Goal: Task Accomplishment & Management: Use online tool/utility

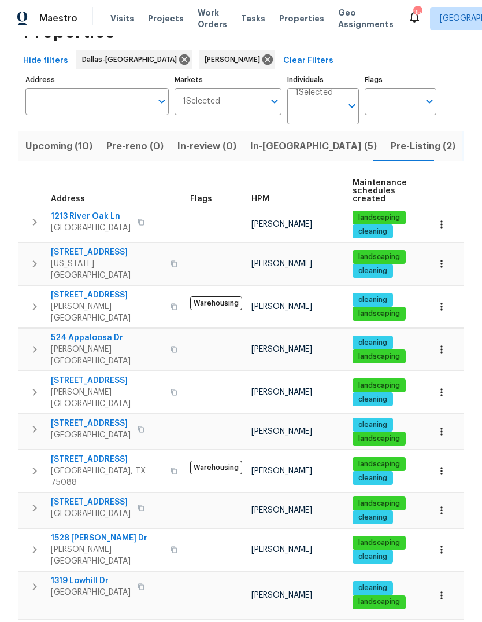
scroll to position [43, 0]
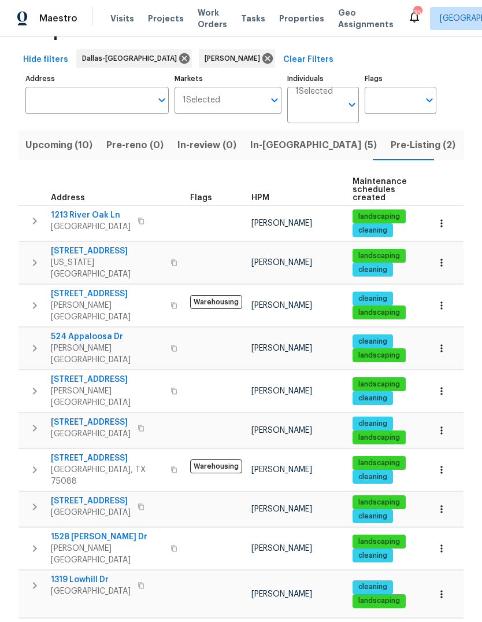
click at [95, 416] on span "3614 Queenswood Ln" at bounding box center [91, 422] width 80 height 12
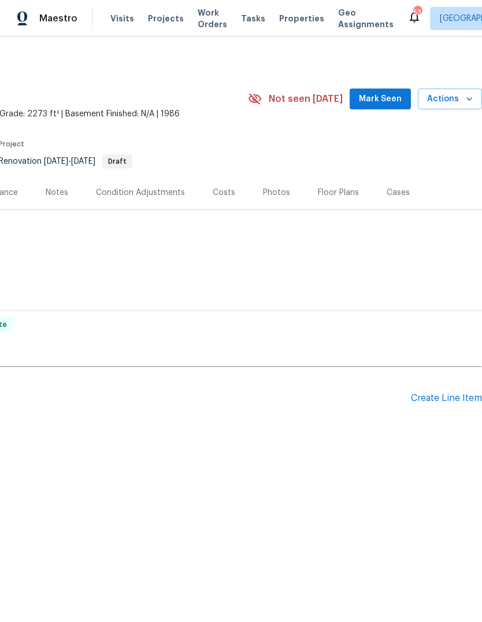
scroll to position [0, 171]
click at [442, 394] on div "Create Line Item" at bounding box center [446, 398] width 71 height 11
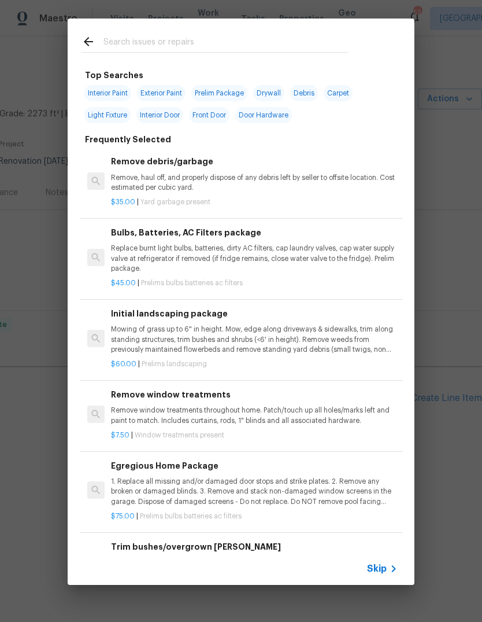
click at [216, 31] on div at bounding box center [215, 42] width 295 height 46
click at [162, 40] on input "text" at bounding box center [226, 43] width 245 height 17
type input "Hvac"
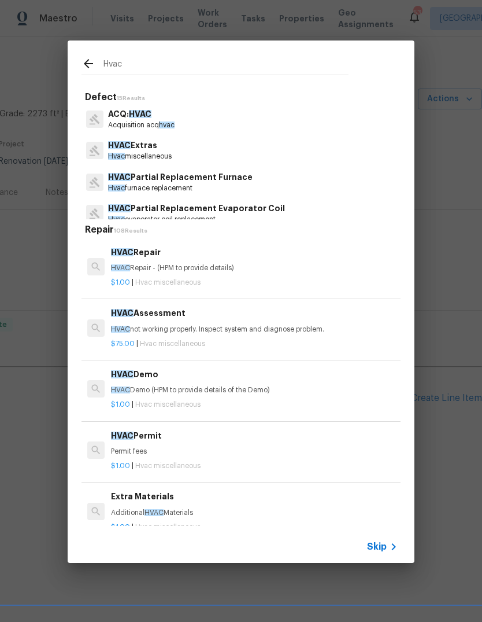
click at [172, 157] on p "Hvac miscellaneous" at bounding box center [140, 157] width 64 height 10
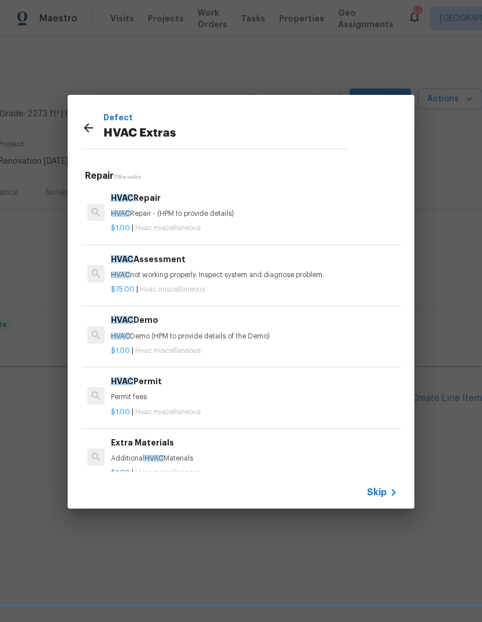
click at [204, 210] on p "HVAC Repair - (HPM to provide details)" at bounding box center [254, 214] width 287 height 10
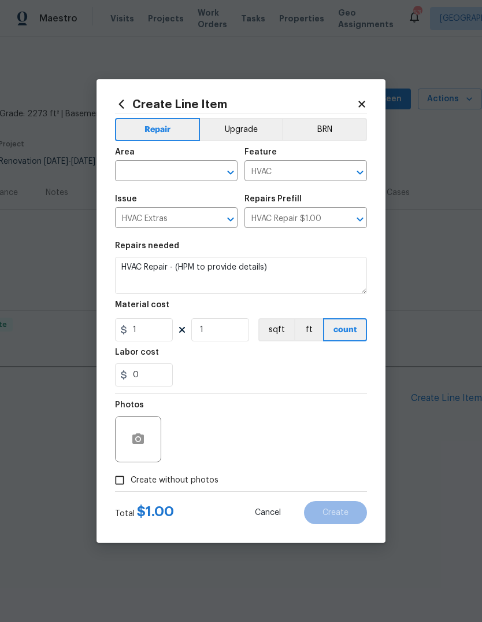
click at [186, 167] on input "text" at bounding box center [160, 172] width 90 height 18
click at [147, 196] on li "HVAC" at bounding box center [176, 197] width 123 height 19
type input "HVAC"
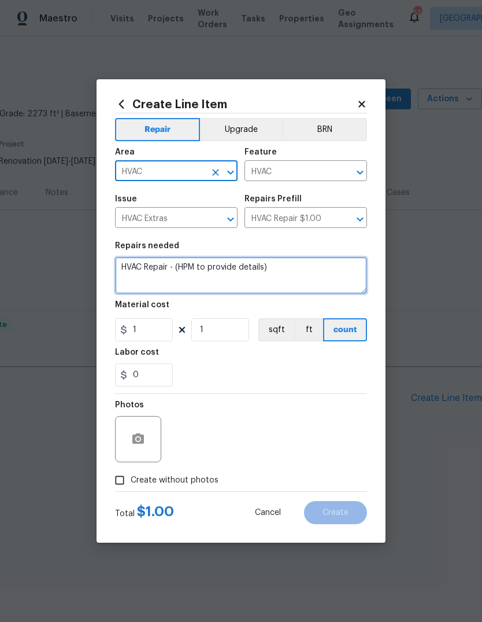
click at [302, 270] on textarea "HVAC Repair - (HPM to provide details)" at bounding box center [241, 275] width 252 height 37
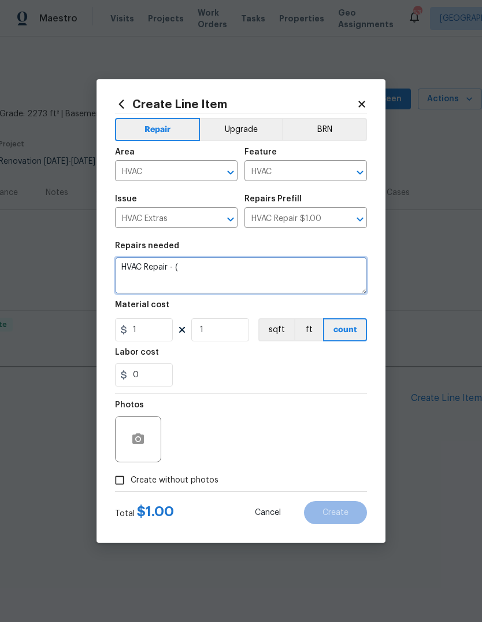
type textarea "HVAC"
type textarea "Outdoor unit not running"
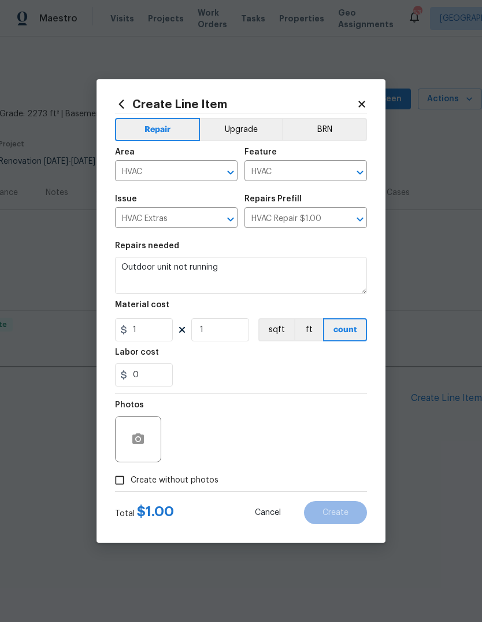
click at [335, 359] on div "Labor cost" at bounding box center [241, 355] width 252 height 15
click at [195, 473] on label "Create without photos" at bounding box center [164, 480] width 110 height 22
click at [131, 473] on input "Create without photos" at bounding box center [120, 480] width 22 height 22
checkbox input "true"
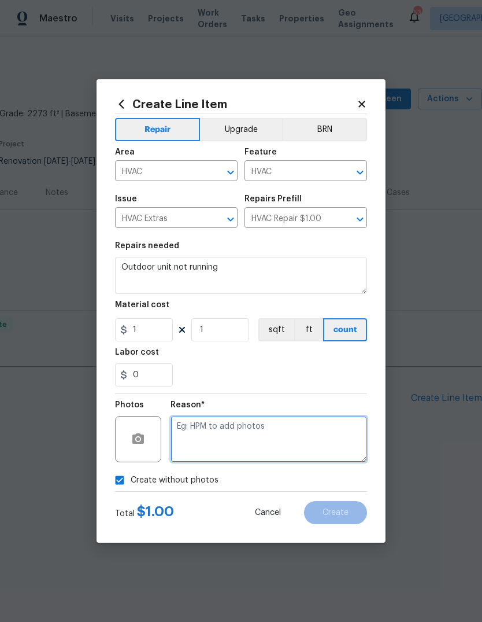
click at [242, 436] on textarea at bounding box center [269, 439] width 197 height 46
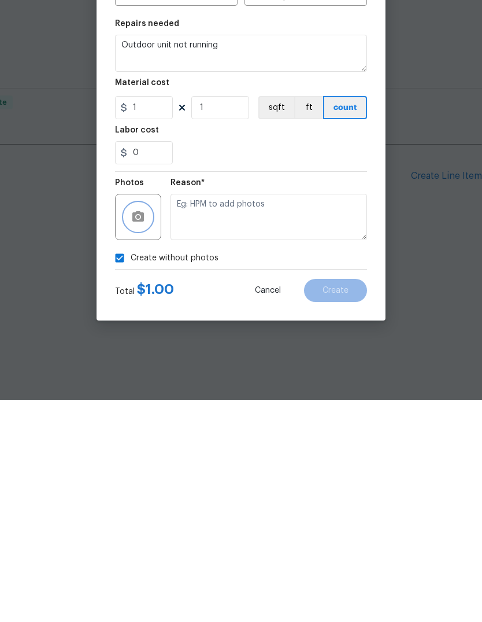
click at [145, 425] on button "button" at bounding box center [138, 439] width 28 height 28
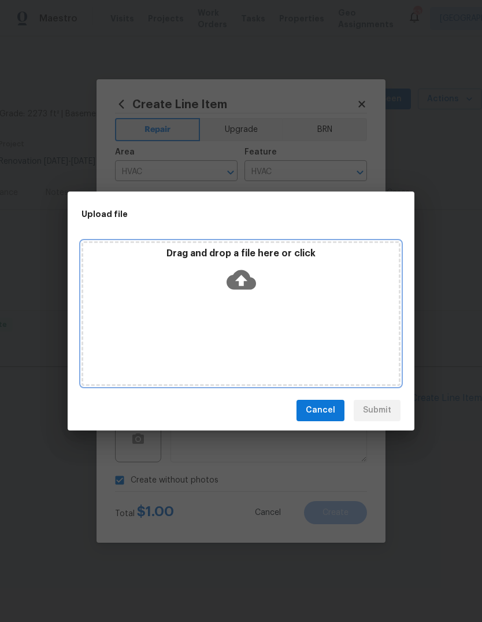
click at [257, 273] on div "Drag and drop a file here or click" at bounding box center [241, 273] width 316 height 50
click at [245, 282] on icon at bounding box center [241, 280] width 29 height 20
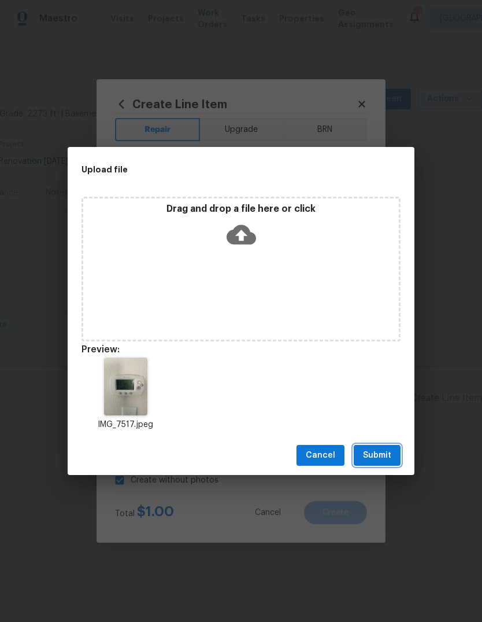
click at [385, 457] on span "Submit" at bounding box center [377, 455] width 28 height 14
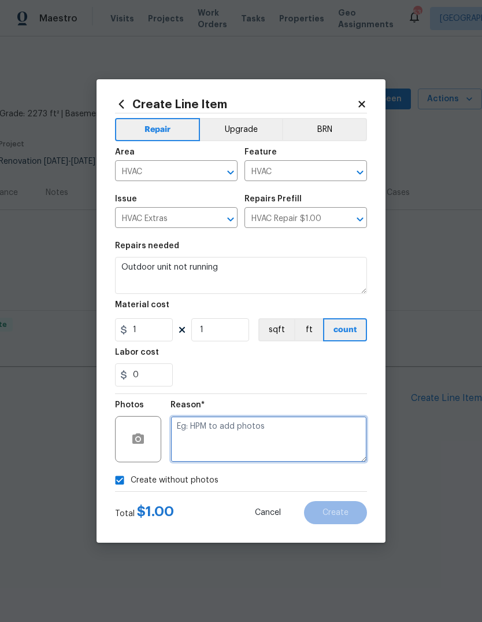
click at [254, 437] on textarea at bounding box center [269, 439] width 197 height 46
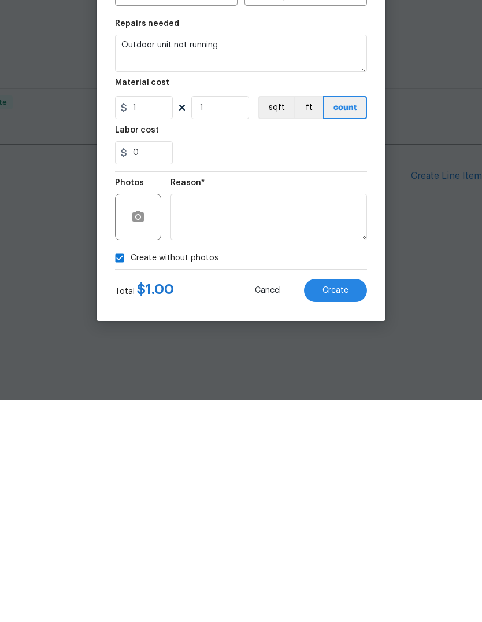
click at [335, 508] on span "Create" at bounding box center [336, 512] width 26 height 9
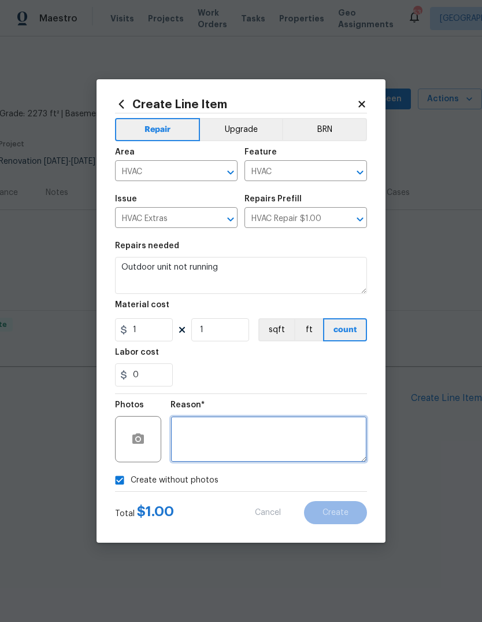
click at [308, 422] on textarea at bounding box center [269, 439] width 197 height 46
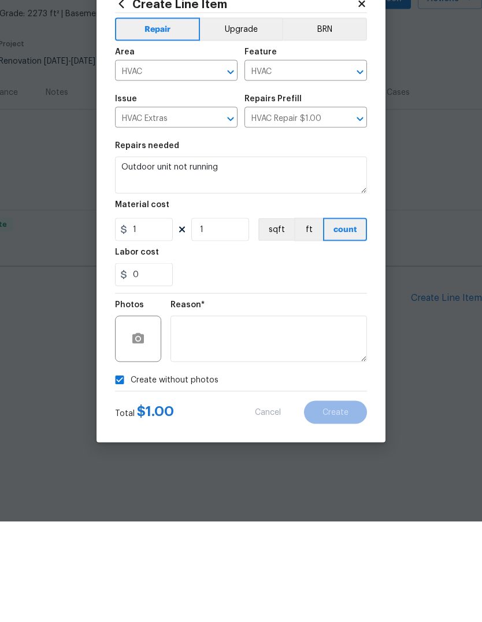
click at [359, 363] on div "0" at bounding box center [241, 374] width 252 height 23
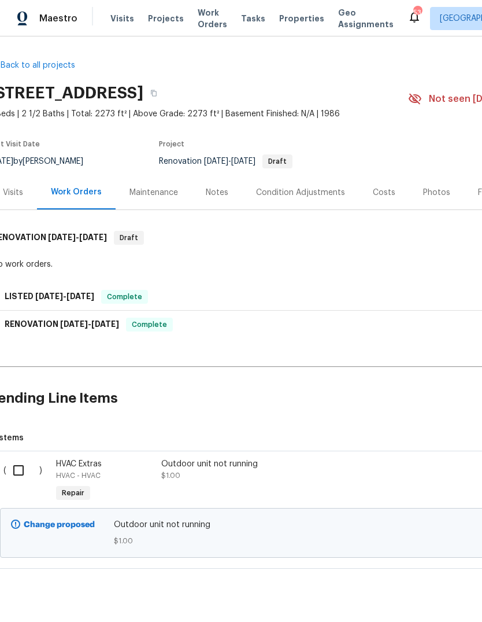
scroll to position [0, 8]
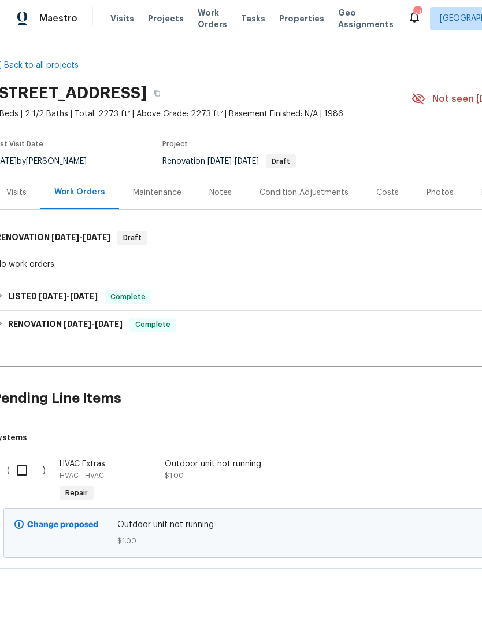
click at [24, 458] on input "checkbox" at bounding box center [26, 470] width 33 height 24
checkbox input "true"
click at [403, 587] on span "Create Work Order" at bounding box center [416, 593] width 77 height 14
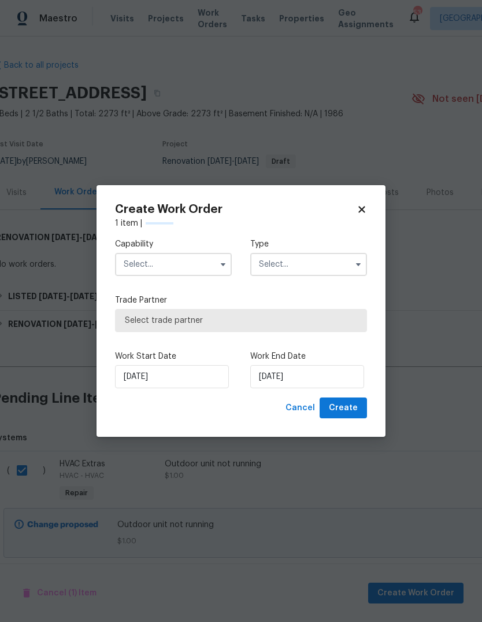
click at [194, 267] on input "text" at bounding box center [173, 264] width 117 height 23
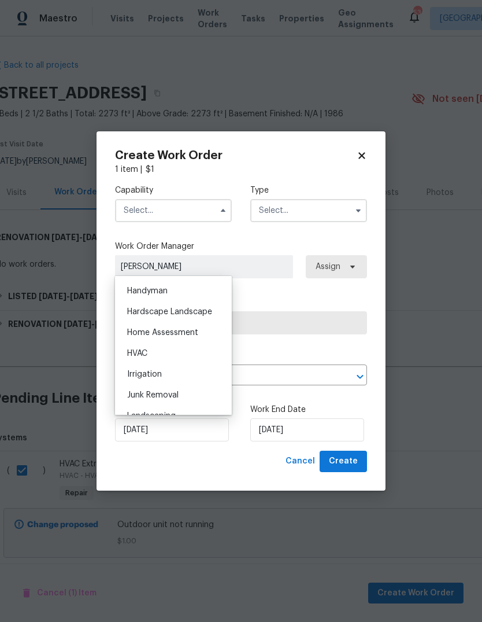
scroll to position [635, 0]
click at [175, 352] on div "HVAC" at bounding box center [173, 352] width 111 height 21
type input "HVAC"
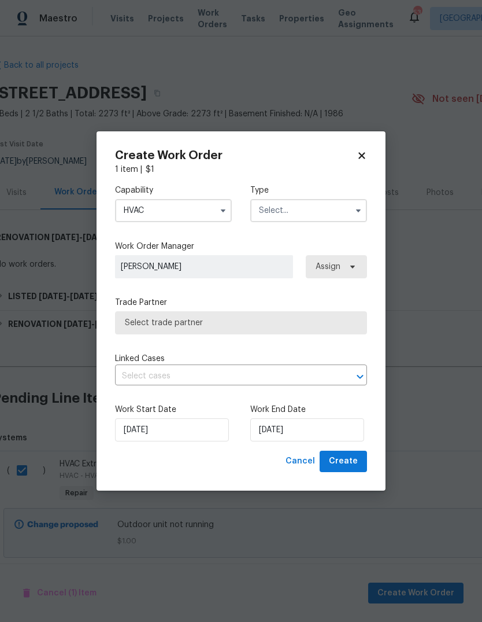
click at [348, 209] on input "text" at bounding box center [308, 210] width 117 height 23
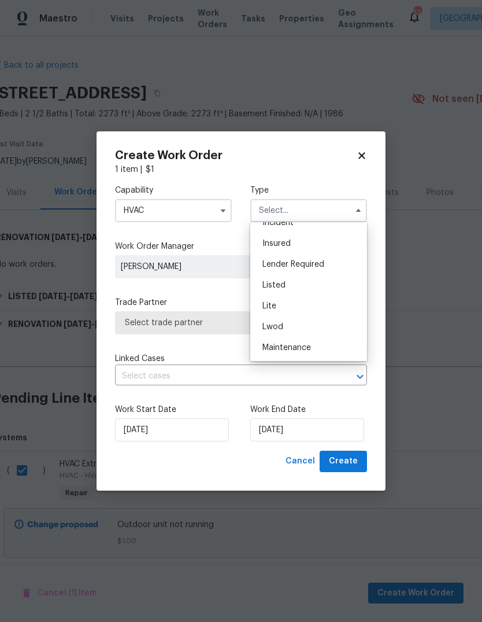
scroll to position [71, 0]
click at [296, 293] on div "Listed" at bounding box center [308, 289] width 111 height 21
type input "Listed"
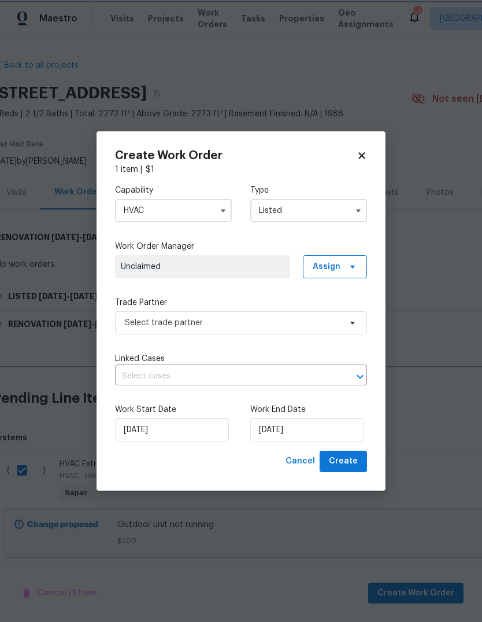
scroll to position [0, 0]
click at [346, 271] on span "Assign" at bounding box center [335, 266] width 64 height 23
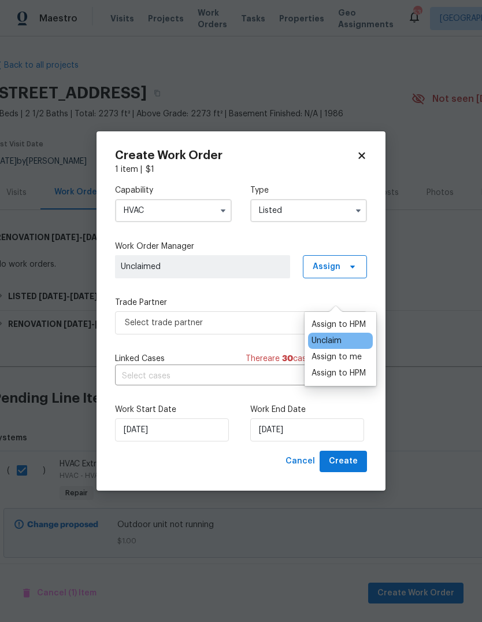
click at [350, 351] on div "Assign to me" at bounding box center [337, 357] width 50 height 12
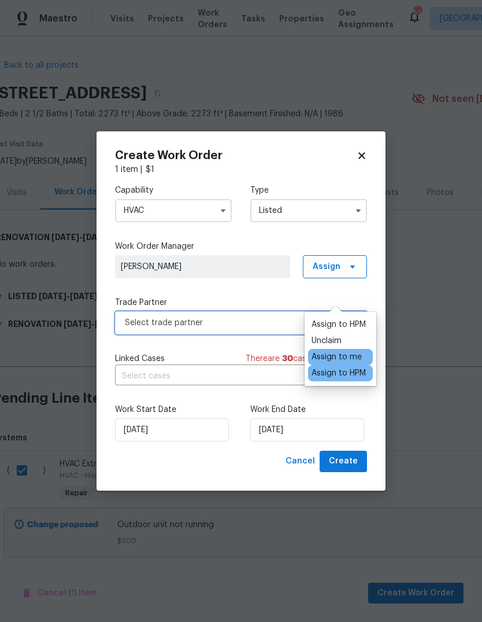
click at [265, 324] on span "Select trade partner" at bounding box center [233, 323] width 216 height 12
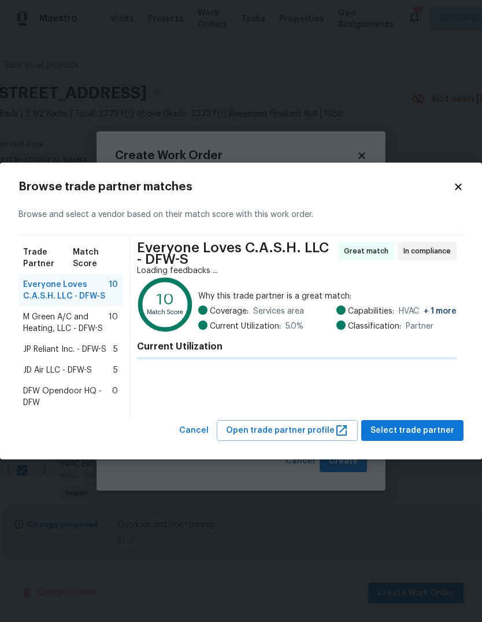
click at [80, 327] on span "M Green A/C and Heating, LLC - DFW-S" at bounding box center [66, 322] width 86 height 23
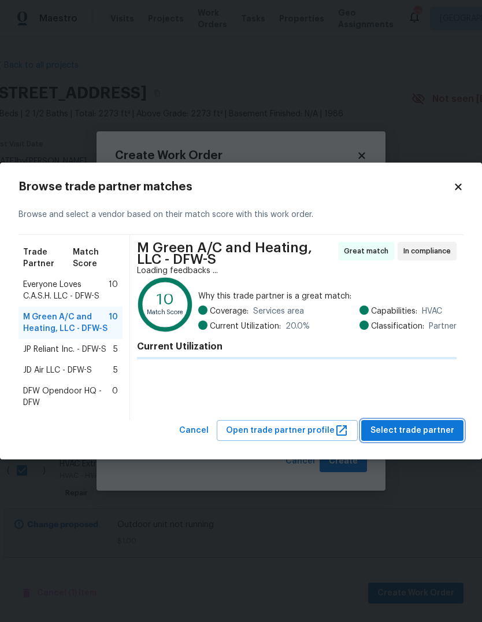
click at [426, 433] on span "Select trade partner" at bounding box center [413, 430] width 84 height 14
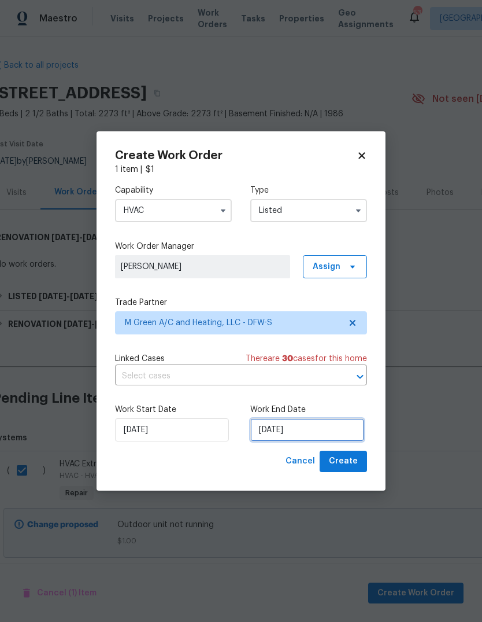
click at [334, 428] on input "[DATE]" at bounding box center [307, 429] width 114 height 23
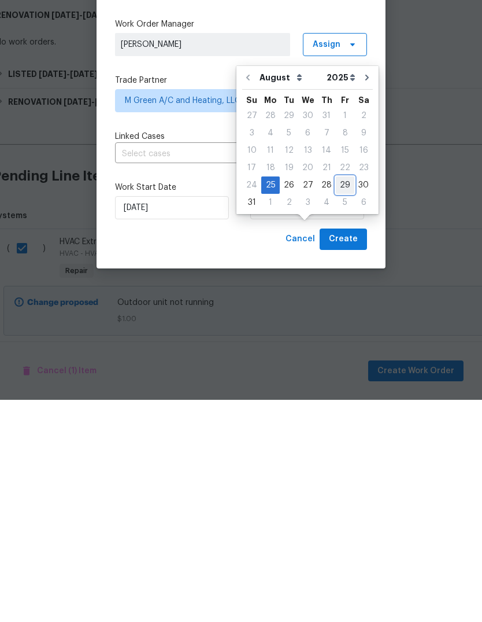
click at [343, 399] on div "29" at bounding box center [345, 407] width 19 height 16
type input "[DATE]"
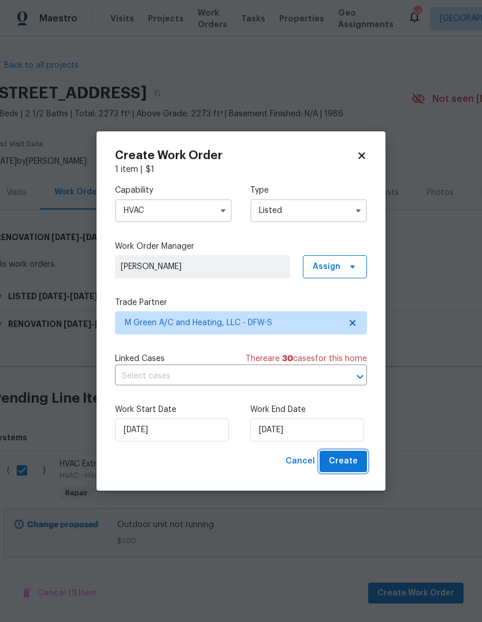
click at [346, 464] on span "Create" at bounding box center [343, 461] width 29 height 14
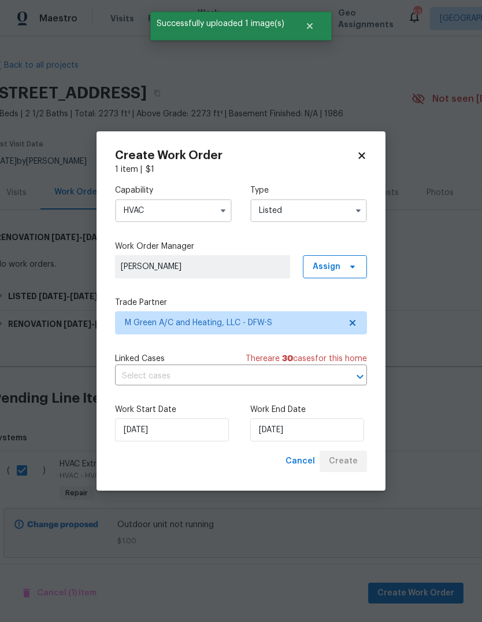
click at [358, 151] on icon at bounding box center [362, 155] width 10 height 10
checkbox input "false"
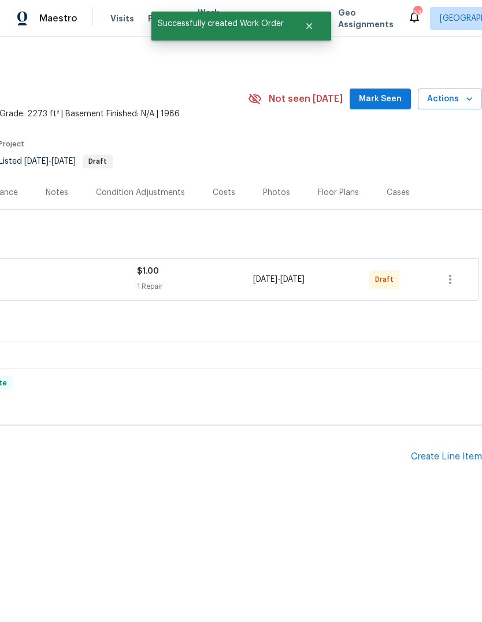
scroll to position [0, 171]
click at [452, 279] on icon "button" at bounding box center [450, 279] width 2 height 9
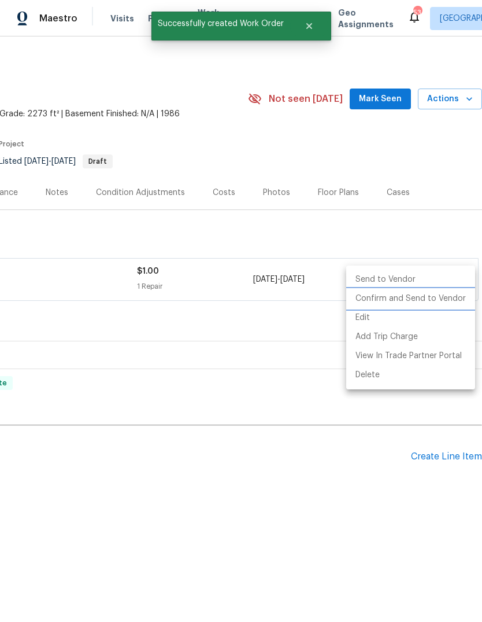
click at [449, 301] on li "Confirm and Send to Vendor" at bounding box center [410, 298] width 129 height 19
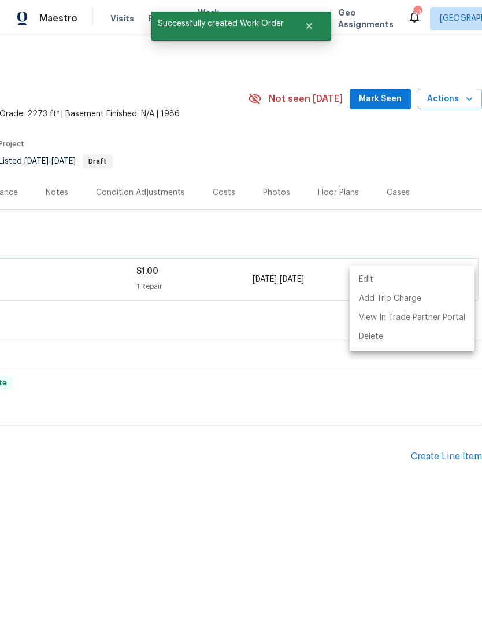
click at [320, 468] on div at bounding box center [241, 311] width 482 height 622
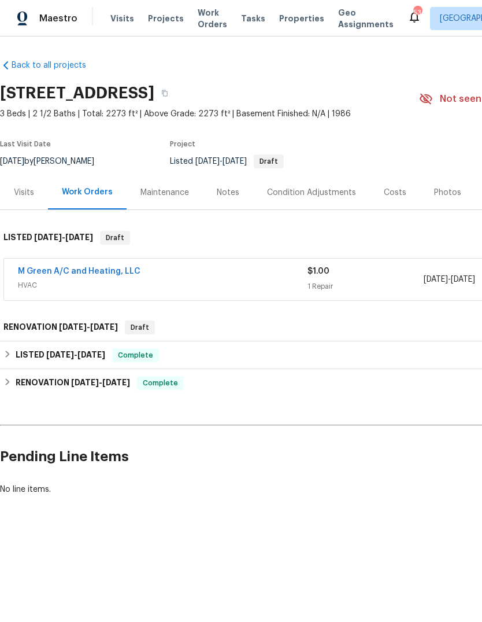
scroll to position [0, 0]
click at [51, 272] on link "M Green A/C and Heating, LLC" at bounding box center [79, 271] width 123 height 8
